Goal: Use online tool/utility: Utilize a website feature to perform a specific function

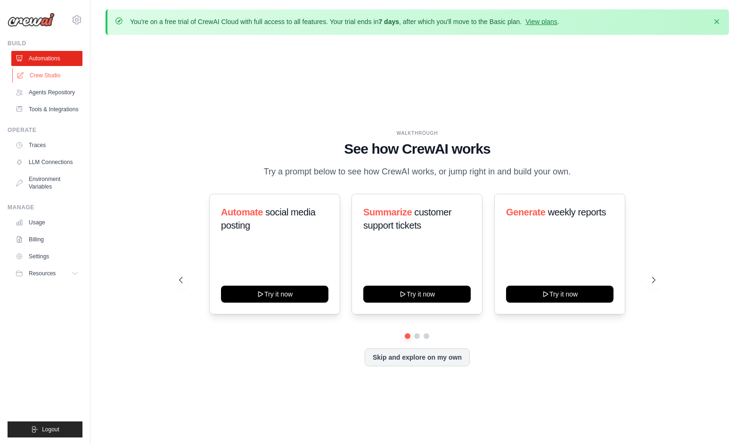
click at [39, 79] on link "Crew Studio" at bounding box center [47, 75] width 71 height 15
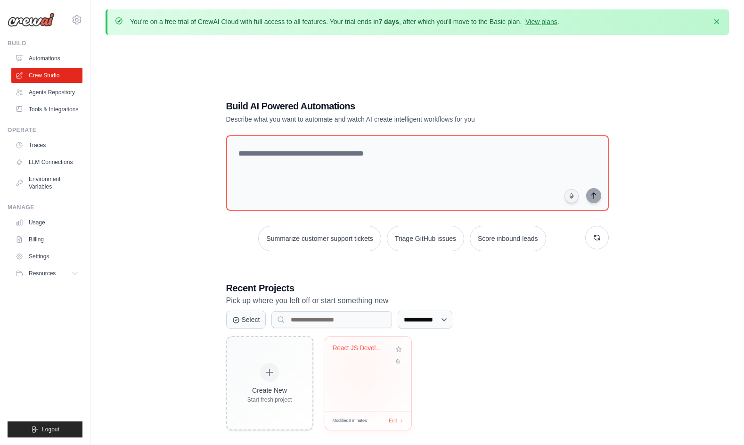
click at [360, 371] on div "React JS Developer" at bounding box center [368, 374] width 86 height 74
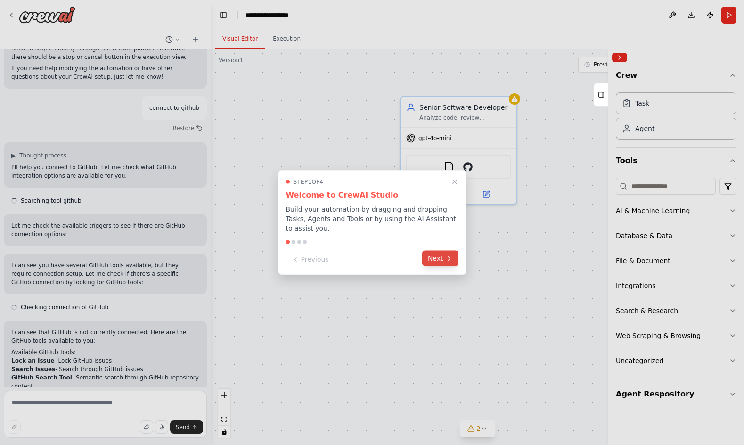
click at [436, 258] on button "Next" at bounding box center [440, 259] width 36 height 16
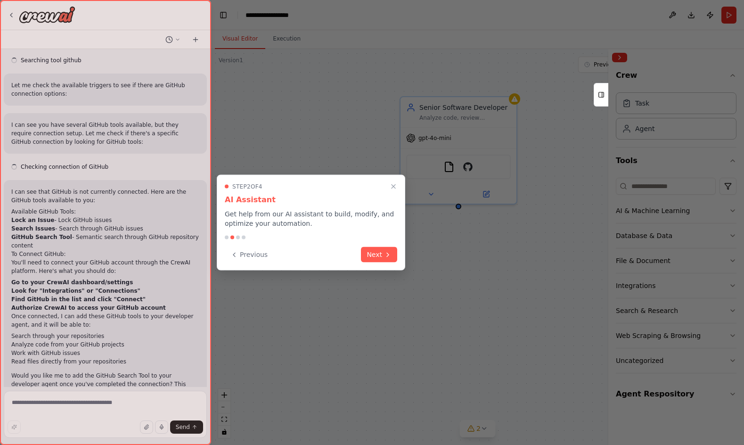
scroll to position [1313, 0]
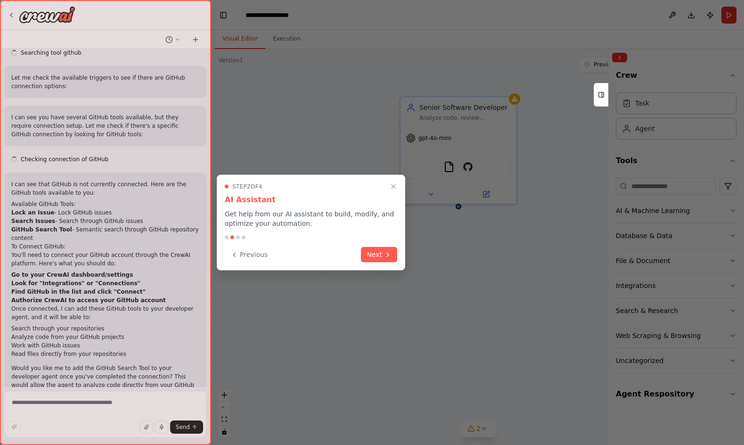
click at [386, 264] on div "Step 2 of 4 AI Assistant Get help from our AI assistant to build, modify, and o…" at bounding box center [311, 223] width 189 height 96
click at [379, 258] on button "Next" at bounding box center [379, 254] width 36 height 16
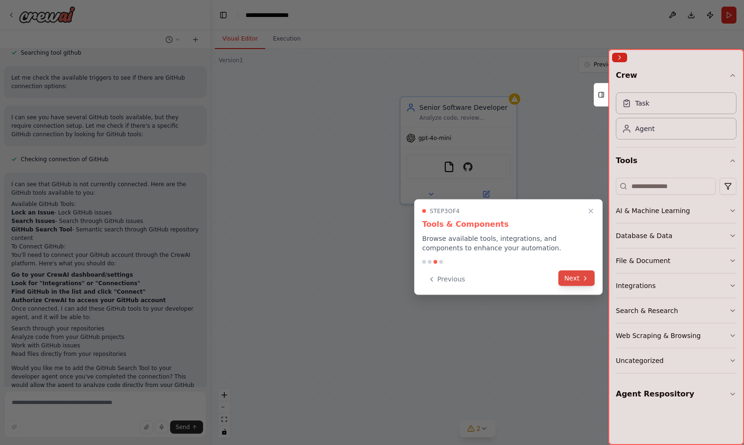
click at [575, 275] on button "Next" at bounding box center [577, 279] width 36 height 16
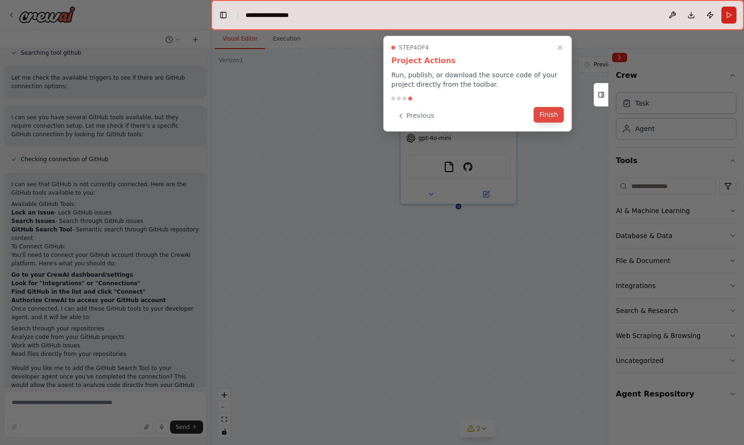
click at [541, 116] on button "Finish" at bounding box center [549, 115] width 30 height 16
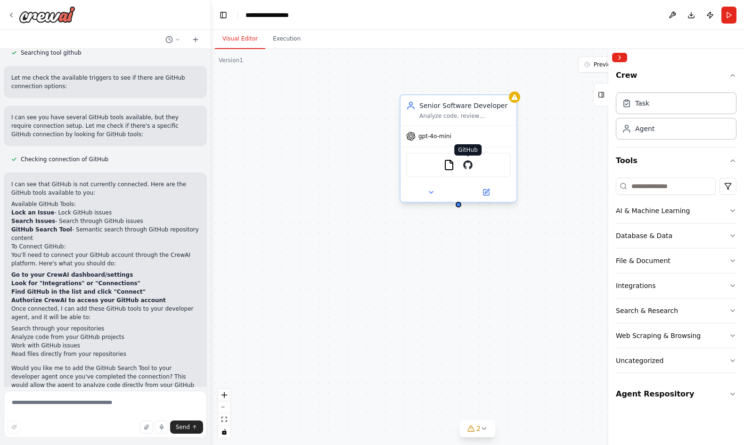
click at [469, 166] on img at bounding box center [467, 164] width 11 height 11
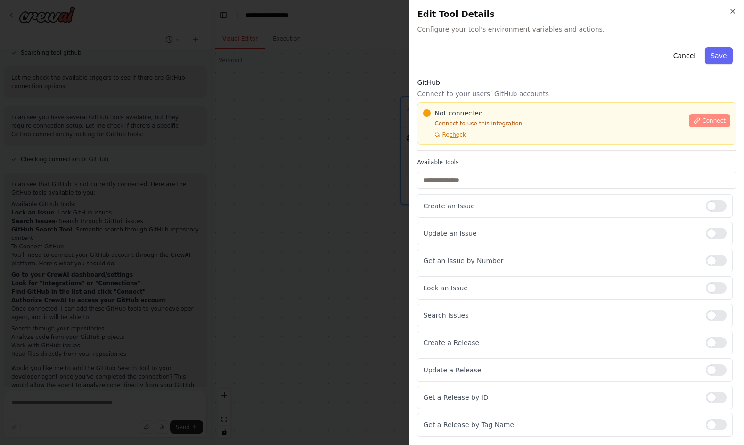
click at [701, 123] on button "Connect" at bounding box center [709, 120] width 41 height 13
click at [460, 136] on span "Recheck" at bounding box center [454, 135] width 24 height 8
